Goal: Information Seeking & Learning: Learn about a topic

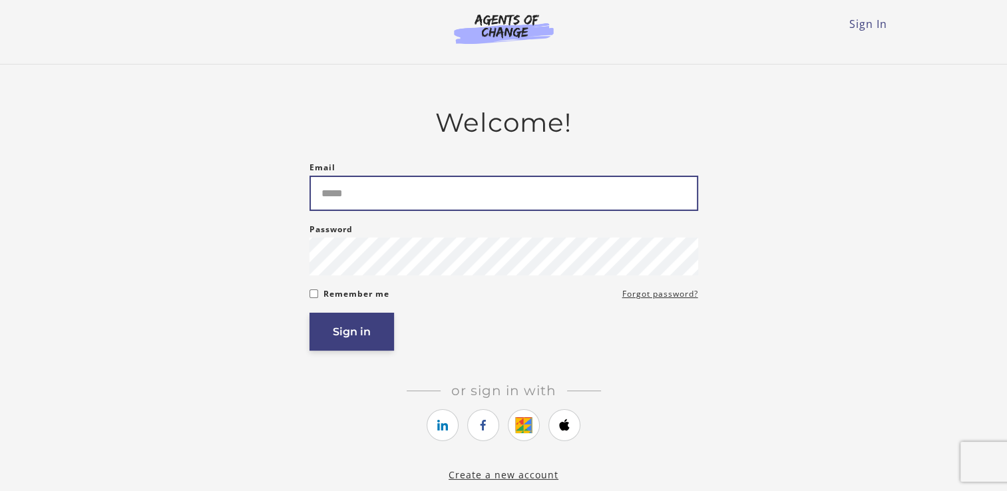
type input "**********"
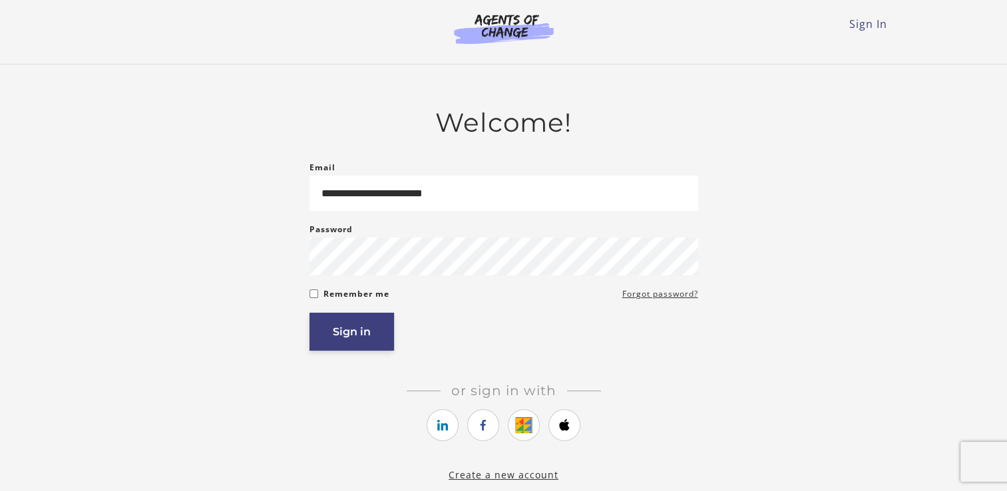
click at [349, 330] on button "Sign in" at bounding box center [352, 332] width 85 height 38
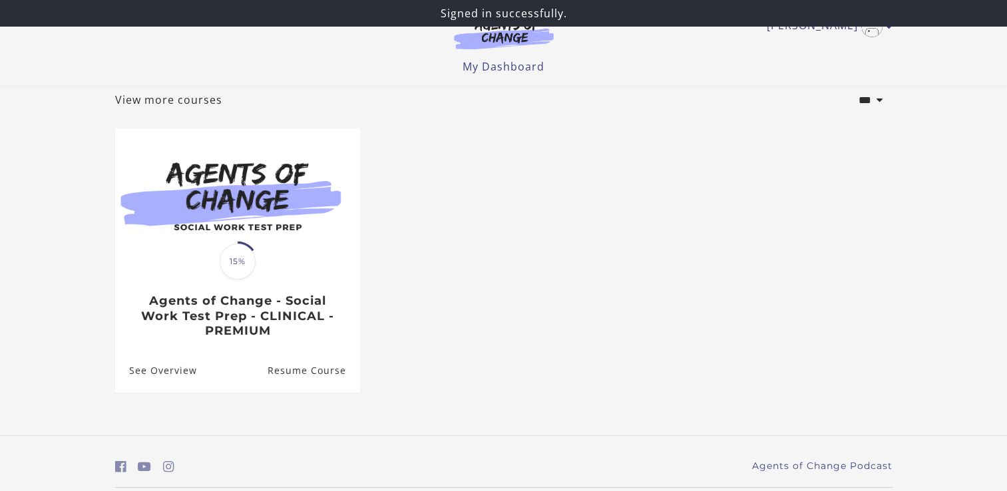
scroll to position [113, 0]
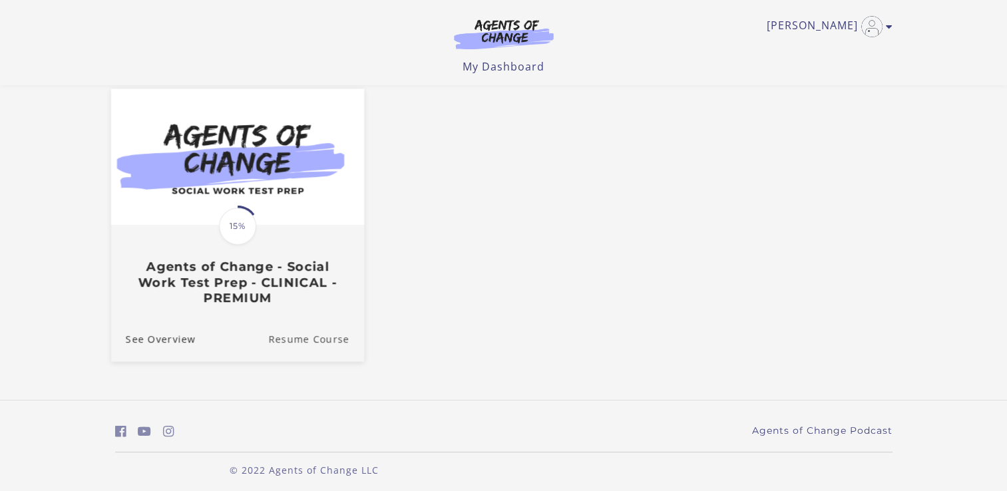
click at [333, 342] on link "Resume Course" at bounding box center [316, 339] width 96 height 45
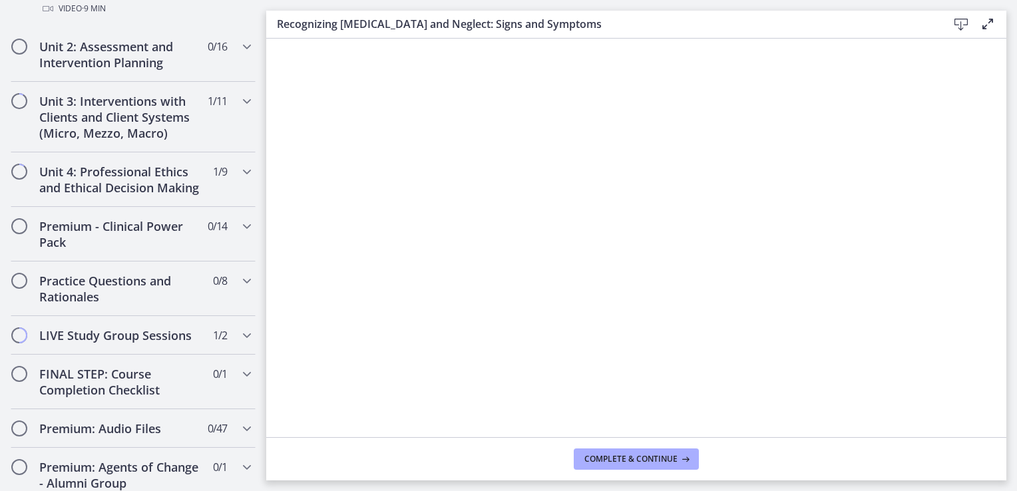
scroll to position [1301, 0]
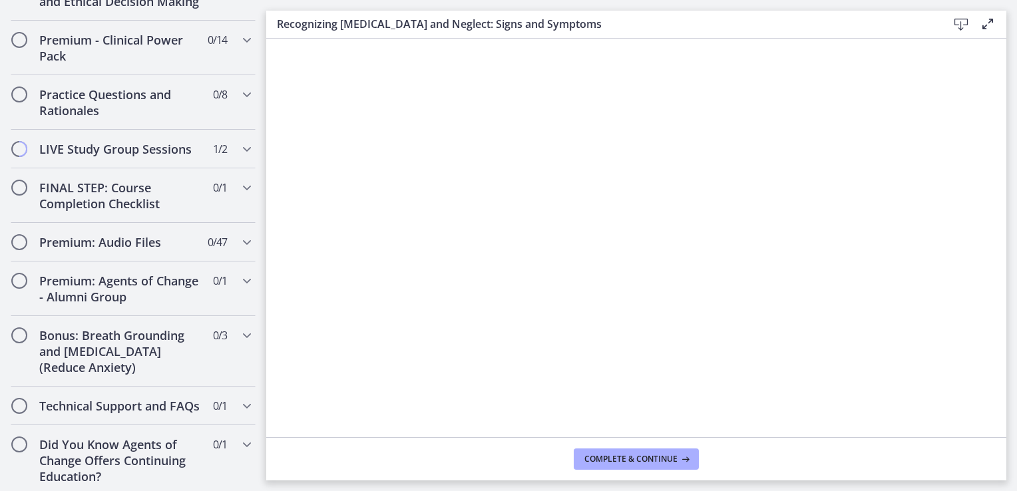
click at [266, 453] on footer "Complete & continue" at bounding box center [636, 458] width 740 height 43
click at [240, 328] on icon "Chapters" at bounding box center [247, 336] width 16 height 16
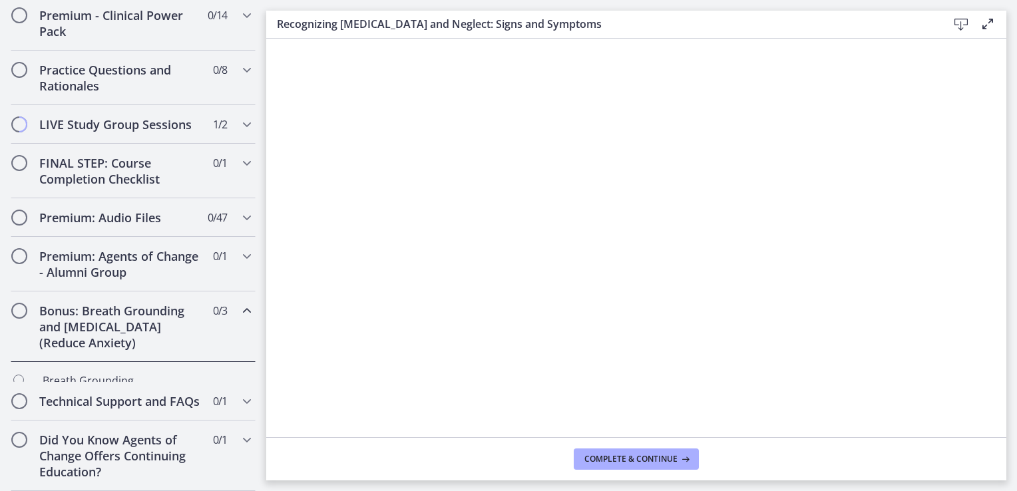
scroll to position [656, 0]
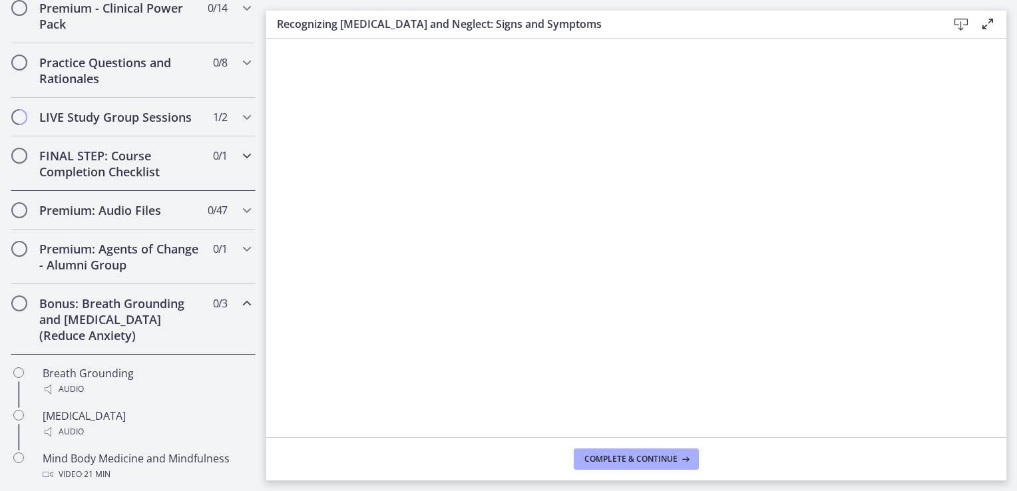
click at [239, 164] on icon "Chapters" at bounding box center [247, 156] width 16 height 16
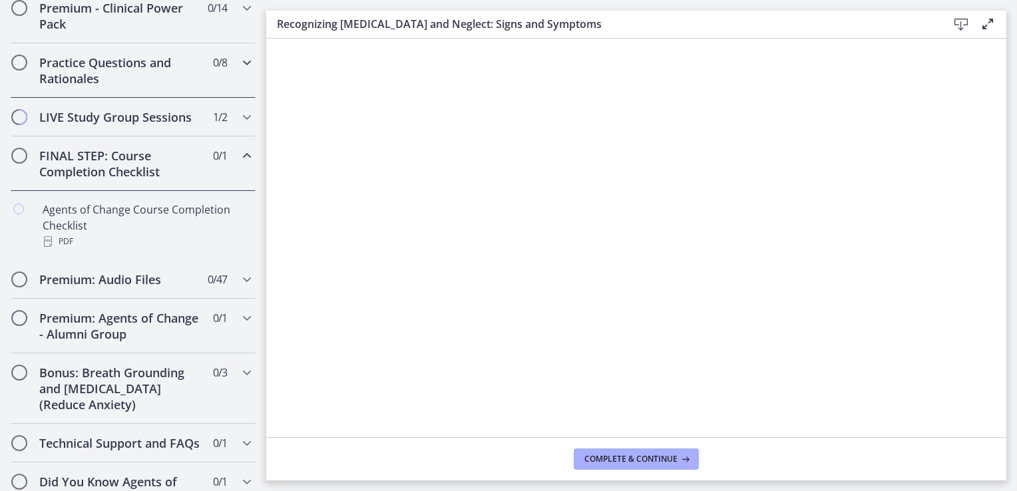
click at [239, 71] on icon "Chapters" at bounding box center [247, 63] width 16 height 16
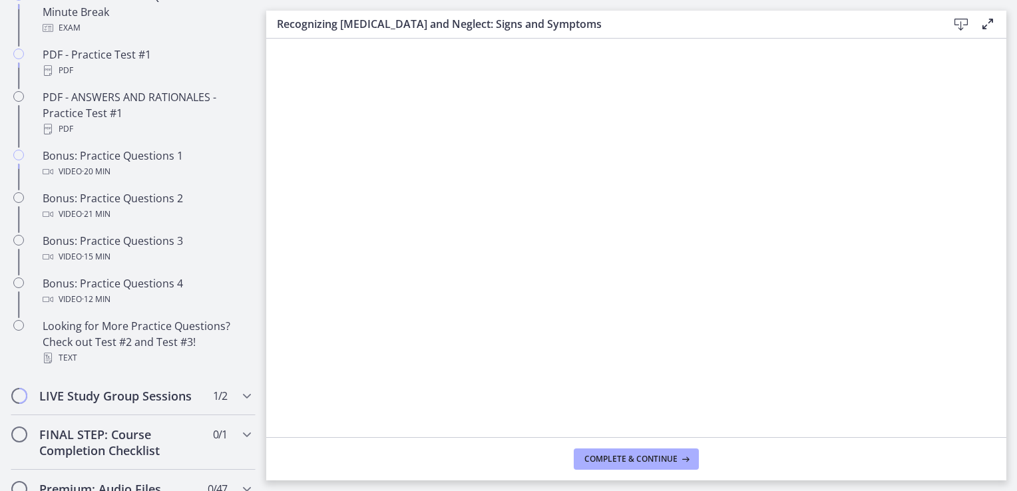
scroll to position [798, 0]
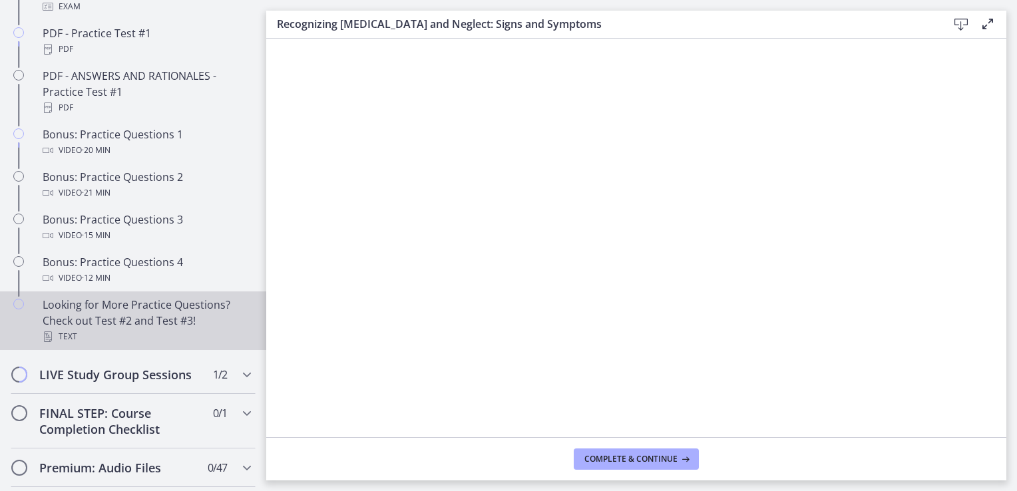
click at [155, 326] on div "Looking for More Practice Questions? Check out Test #2 and Test #3! Text" at bounding box center [147, 321] width 208 height 48
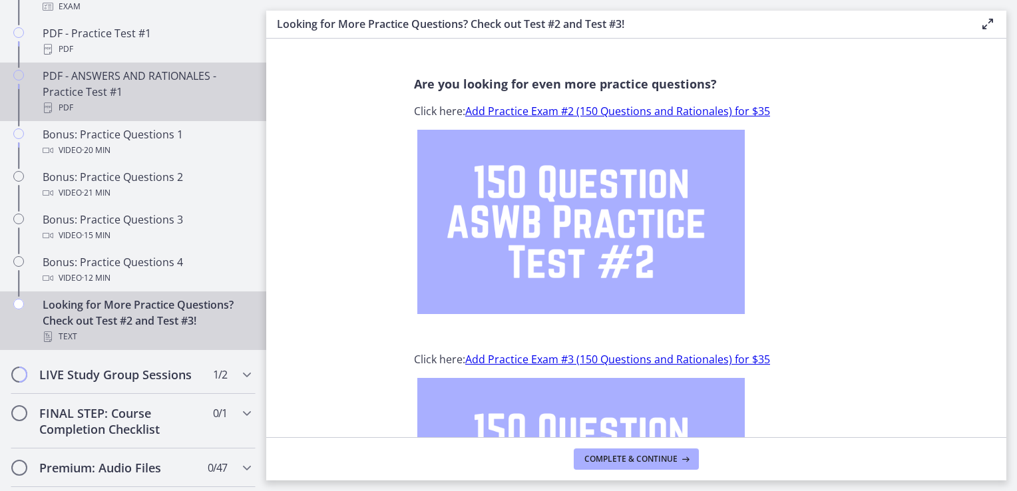
click at [153, 116] on div "PDF" at bounding box center [147, 108] width 208 height 16
